Goal: Transaction & Acquisition: Purchase product/service

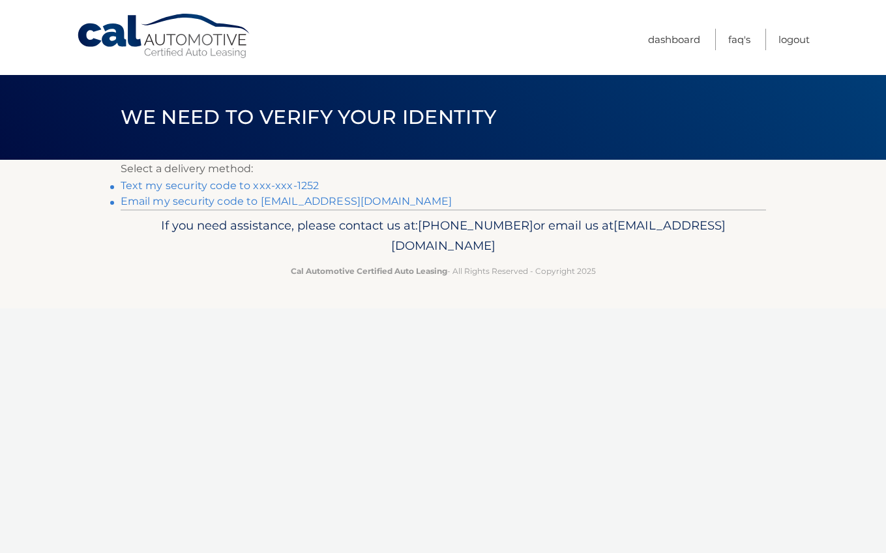
click at [181, 187] on link "Text my security code to xxx-xxx-1252" at bounding box center [220, 185] width 199 height 12
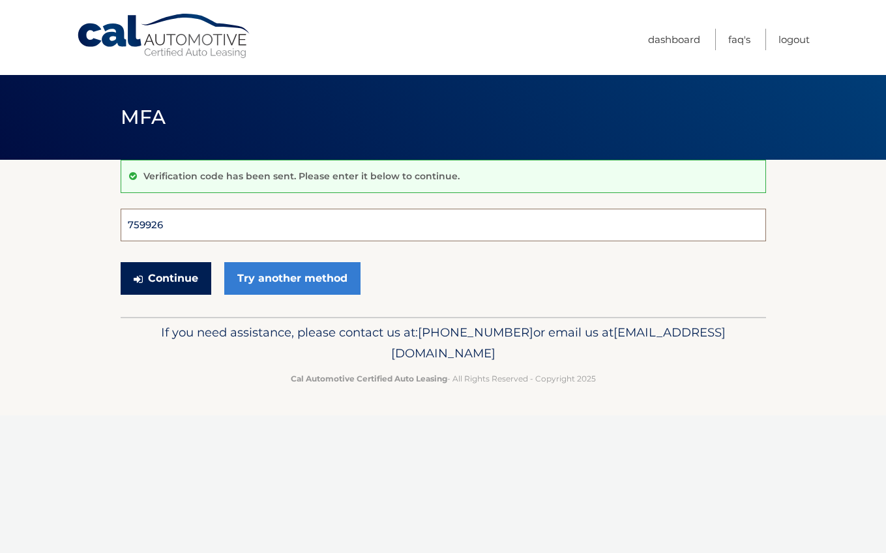
type input "759926"
click at [165, 278] on button "Continue" at bounding box center [166, 278] width 91 height 33
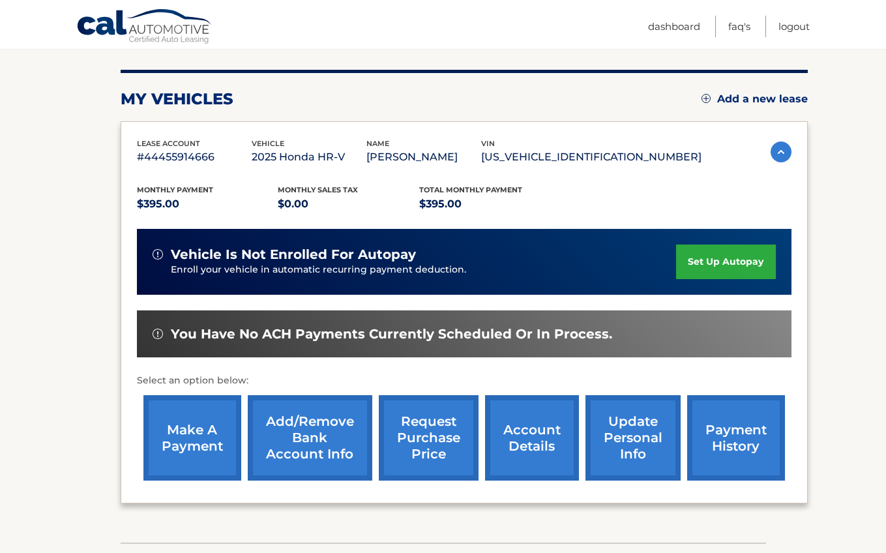
scroll to position [167, 0]
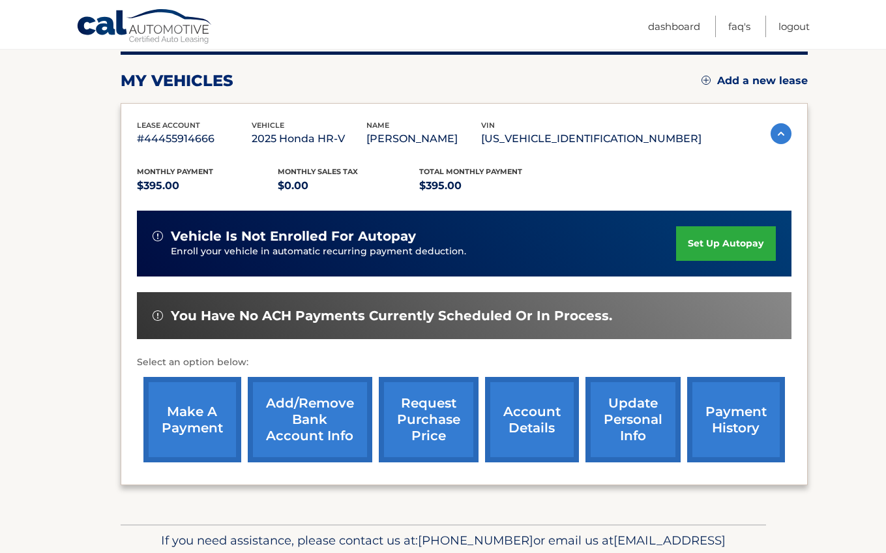
click at [194, 418] on link "make a payment" at bounding box center [192, 419] width 98 height 85
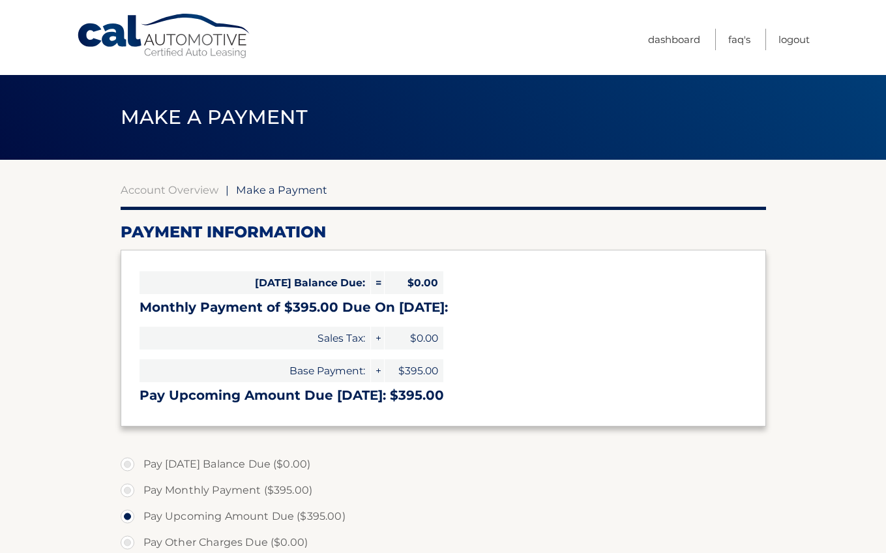
select select "NjUxMzIwZmItN2JmOC00MzQ5LWFlN2ItZGJkNzk0N2UxM2Q1"
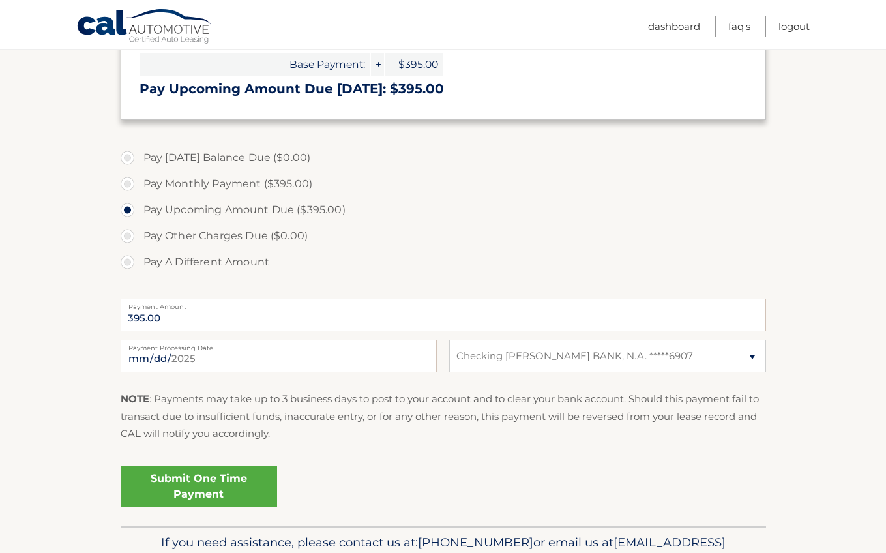
scroll to position [312, 0]
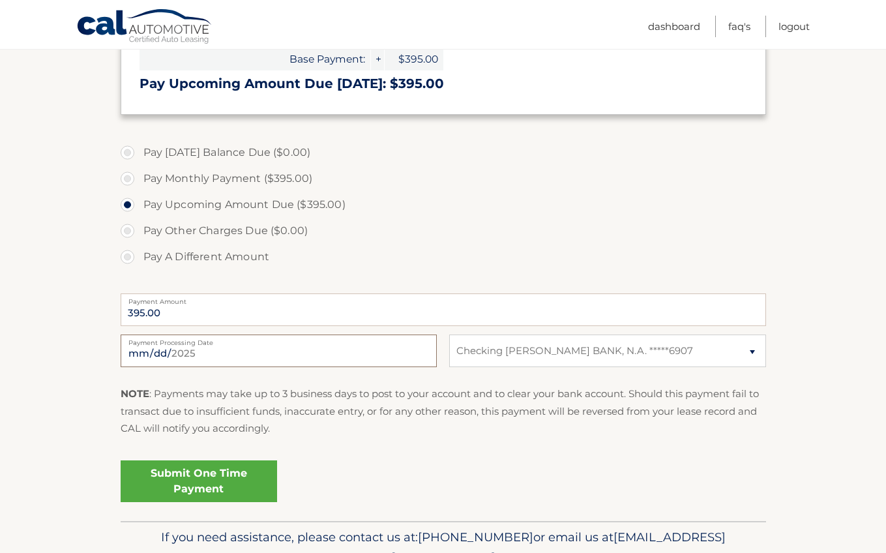
click at [160, 360] on input "2025-09-14" at bounding box center [279, 350] width 316 height 33
type input "2025-09-15"
click at [311, 358] on input "2025-09-15" at bounding box center [279, 350] width 316 height 33
click at [229, 479] on link "Submit One Time Payment" at bounding box center [199, 481] width 156 height 42
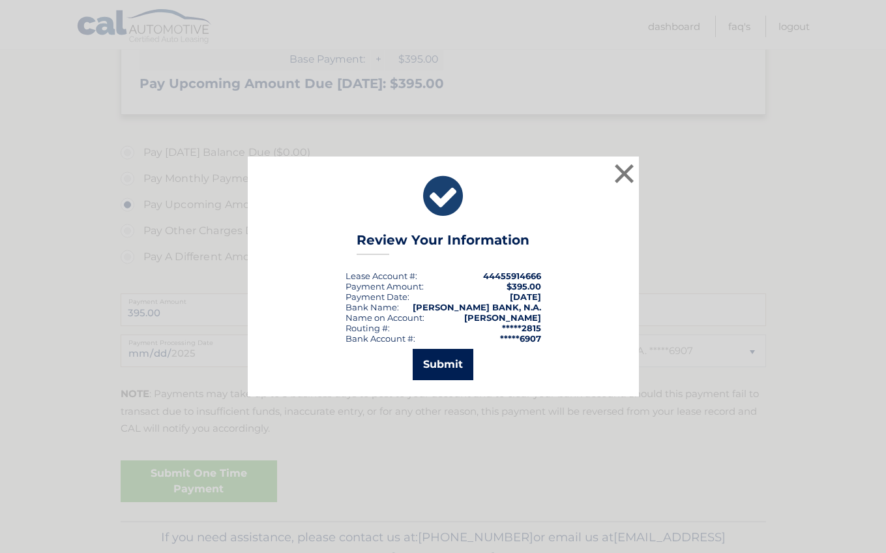
click at [441, 364] on button "Submit" at bounding box center [443, 364] width 61 height 31
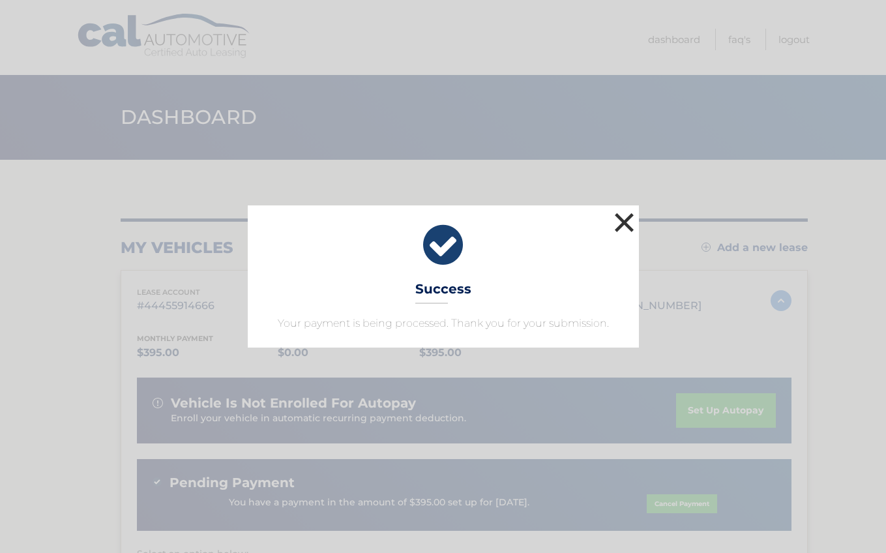
click at [622, 222] on button "×" at bounding box center [625, 222] width 26 height 26
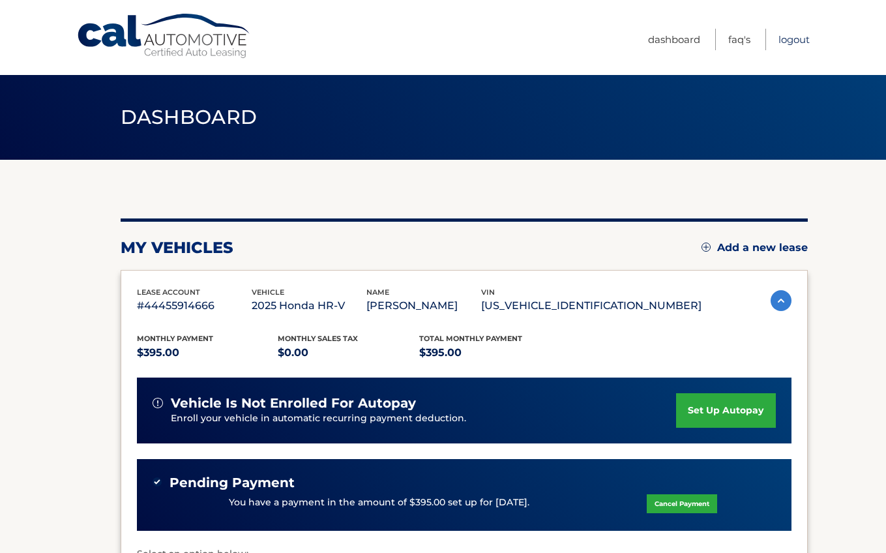
click at [797, 38] on link "Logout" at bounding box center [793, 40] width 31 height 22
